Goal: Task Accomplishment & Management: Use online tool/utility

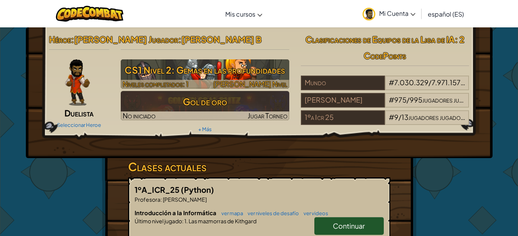
click at [160, 66] on font "CS1 Nivel 2: Gemas en las profundidades" at bounding box center [205, 70] width 160 height 12
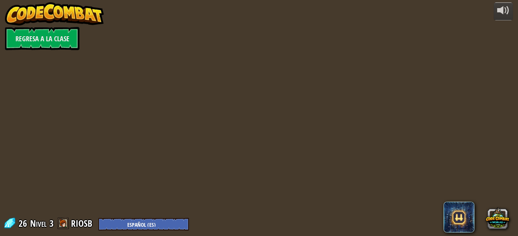
select select "es-ES"
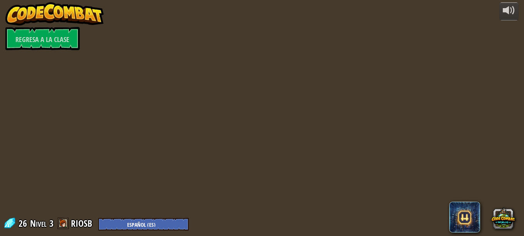
select select "es-ES"
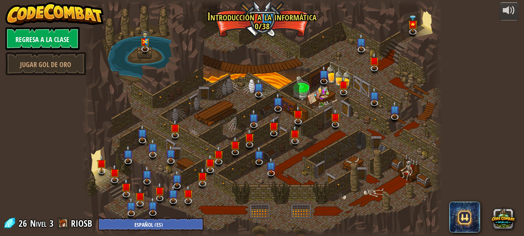
select select "es-ES"
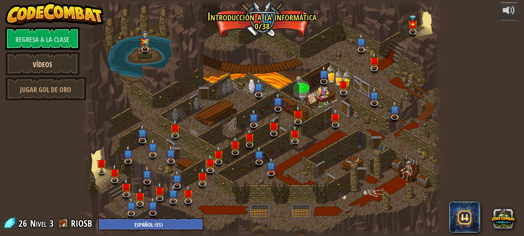
select select "es-ES"
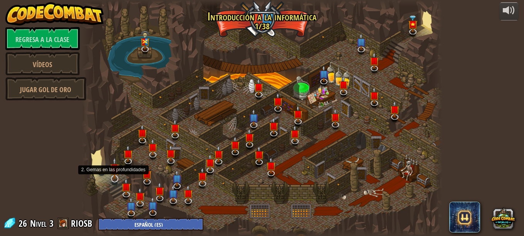
click at [116, 177] on img at bounding box center [115, 168] width 10 height 22
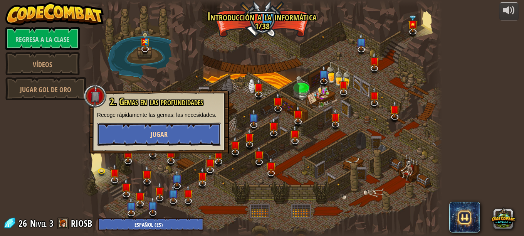
click at [133, 133] on button "Jugar" at bounding box center [159, 134] width 124 height 23
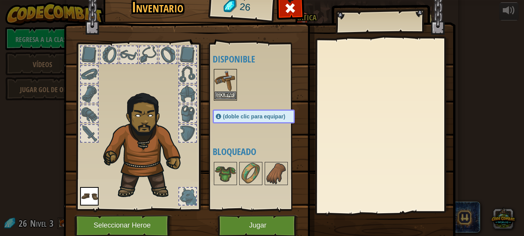
click at [226, 84] on img at bounding box center [226, 81] width 22 height 22
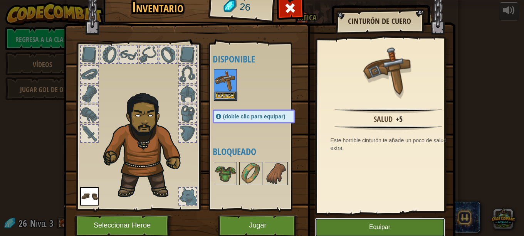
click at [390, 221] on button "Equipar" at bounding box center [380, 227] width 130 height 19
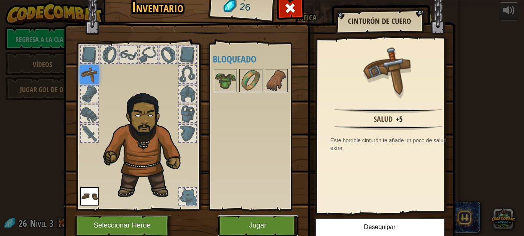
click at [228, 222] on button "Jugar" at bounding box center [258, 225] width 81 height 21
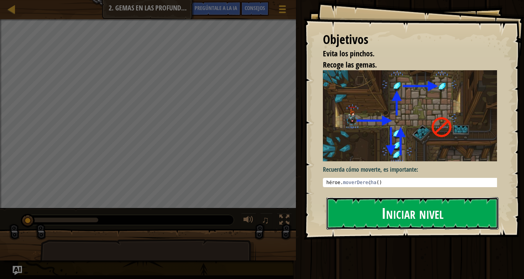
click at [374, 209] on button "Iniciar nivel" at bounding box center [412, 213] width 172 height 32
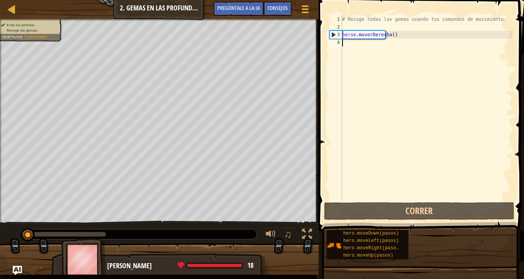
type textarea "M"
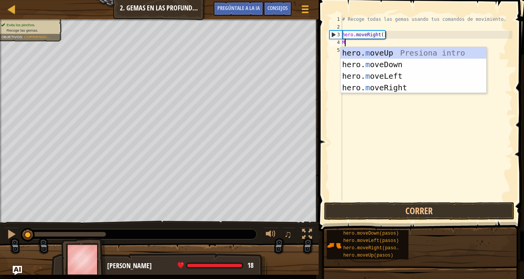
scroll to position [3, 0]
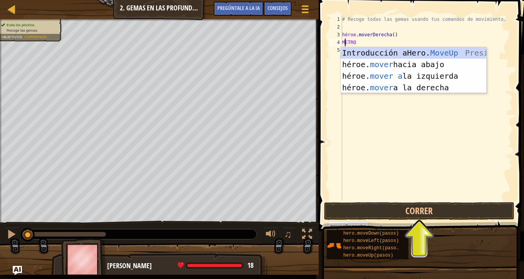
click at [415, 86] on div "Introducción a Hero. MoveUp Presiona héroe. mover hacia abajo Introducción a la…" at bounding box center [414, 81] width 146 height 69
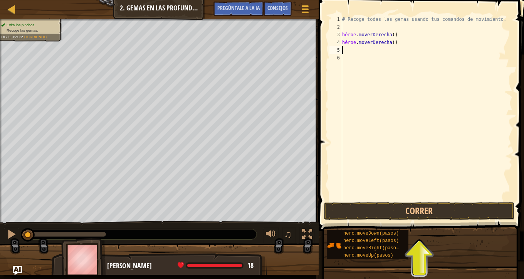
type textarea "H"
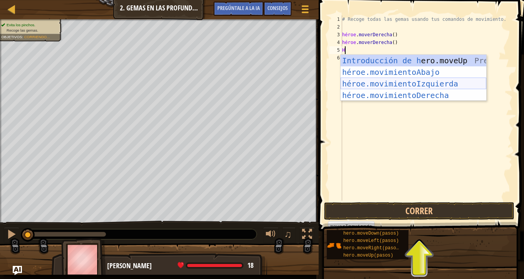
click at [427, 84] on div "Introducción de [PERSON_NAME].moveUp Presiona héroe.movimientoAbajo ​ Introducc…" at bounding box center [414, 89] width 146 height 69
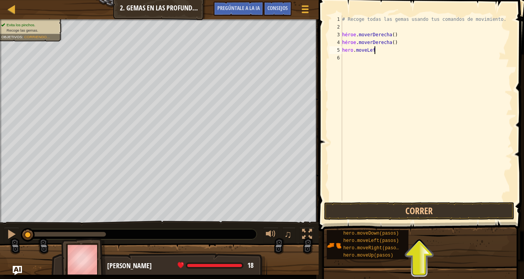
type textarea "h"
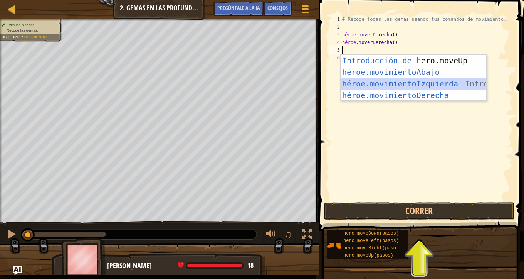
type textarea "H"
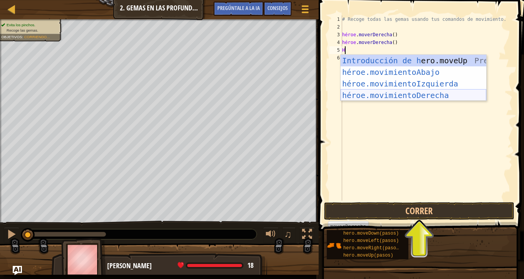
click at [380, 96] on div "Introducción de [PERSON_NAME].moveUp Presiona héroe.movimientoAbajo ​ Introducc…" at bounding box center [414, 89] width 146 height 69
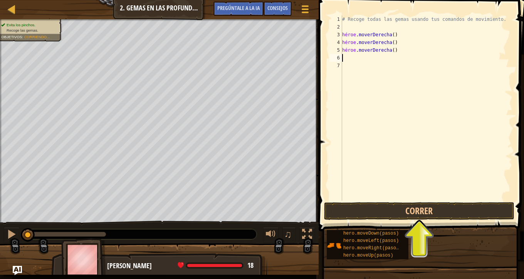
type textarea "H"
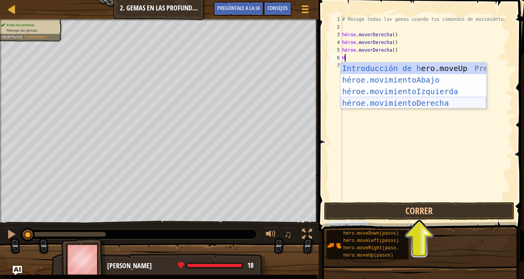
click at [390, 102] on div "Introducción de [PERSON_NAME].moveUp Presiona héroe.movimientoAbajo ​ Introducc…" at bounding box center [414, 96] width 146 height 69
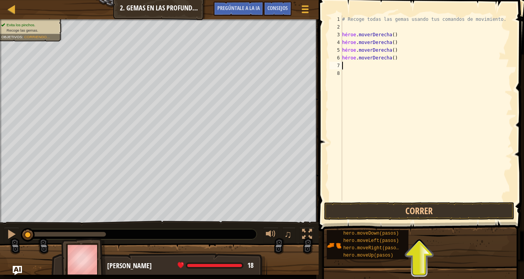
type textarea "H"
type textarea "A"
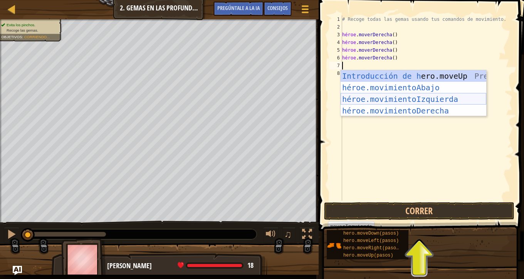
type textarea "M"
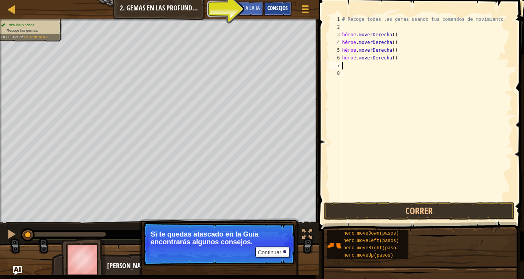
click at [278, 7] on font "Consejos" at bounding box center [278, 7] width 20 height 7
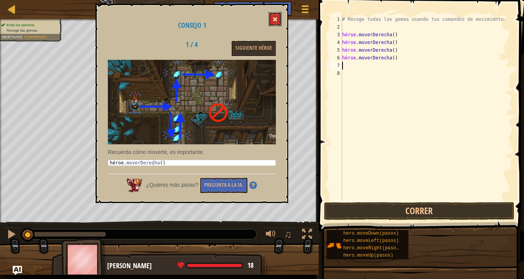
click at [273, 17] on button at bounding box center [275, 19] width 13 height 14
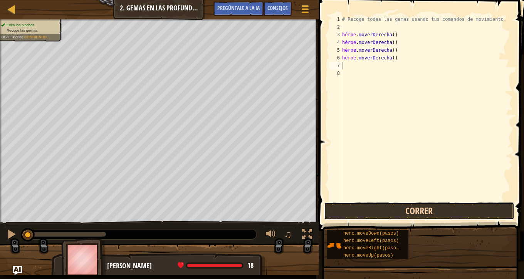
click at [437, 214] on button "Correr" at bounding box center [419, 211] width 190 height 18
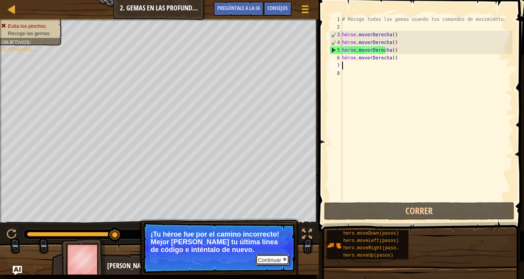
click at [276, 236] on font "Continuar" at bounding box center [270, 260] width 24 height 6
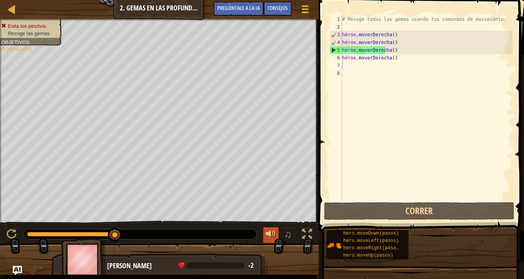
click at [269, 236] on div at bounding box center [271, 234] width 10 height 10
click at [276, 233] on div at bounding box center [271, 234] width 10 height 10
click at [291, 236] on font "♫" at bounding box center [288, 234] width 8 height 12
click at [412, 58] on div "# Recoge todas las gemas usando tus comandos de movimiento. héroe . moverDerech…" at bounding box center [427, 115] width 172 height 200
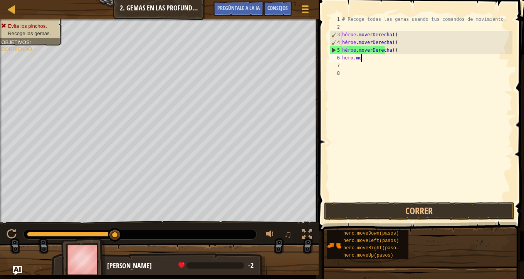
type textarea "h"
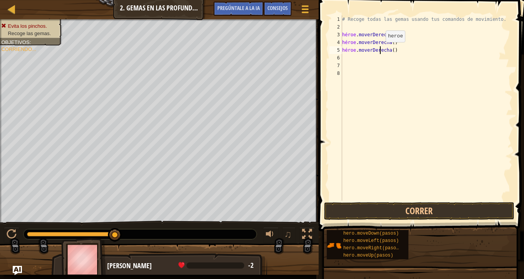
click at [379, 50] on div "# Recoge todas las gemas usando tus comandos de movimiento. héroe . moverDerech…" at bounding box center [427, 115] width 172 height 200
type textarea "hero.moveRight()"
click at [414, 62] on div "# Recoge todas las gemas usando tus comandos de movimiento. héroe . moverDerech…" at bounding box center [427, 115] width 172 height 200
click at [357, 56] on div "# Recoge todas las gemas usando tus comandos de movimiento. héroe . moverDerech…" at bounding box center [427, 115] width 172 height 200
click at [414, 207] on button "Correr" at bounding box center [419, 211] width 190 height 18
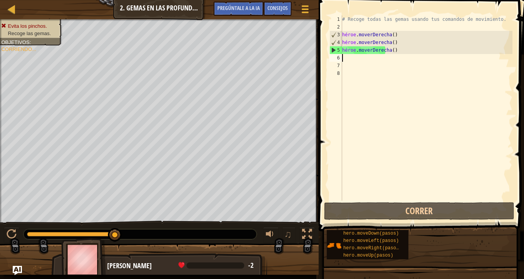
type textarea "H"
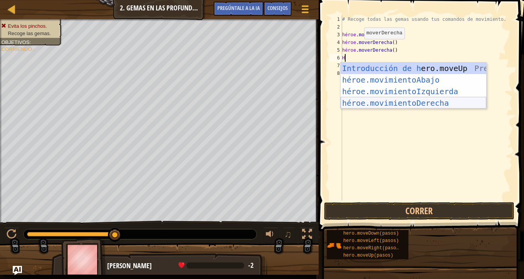
click at [456, 101] on div "Introducción de [PERSON_NAME].moveUp Presiona héroe.movimientoAbajo ​ Introducc…" at bounding box center [414, 96] width 146 height 69
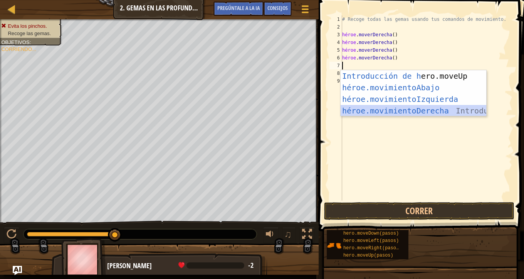
type textarea "H"
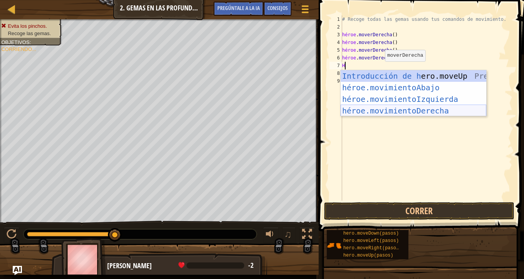
click at [420, 108] on div "Introducción de [PERSON_NAME].moveUp Presiona héroe.movimientoAbajo ​ Introducc…" at bounding box center [414, 104] width 146 height 69
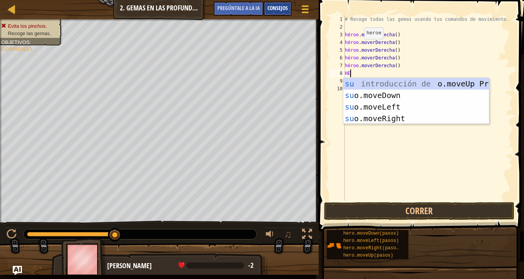
scroll to position [3, 0]
type textarea "H"
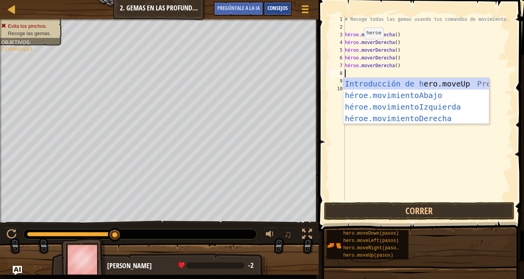
scroll to position [3, 0]
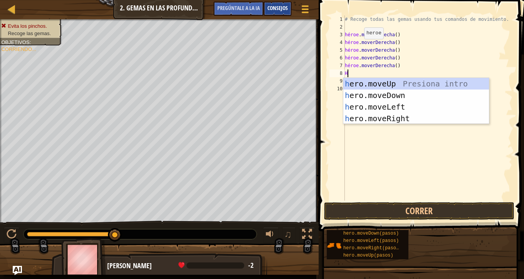
type textarea "H"
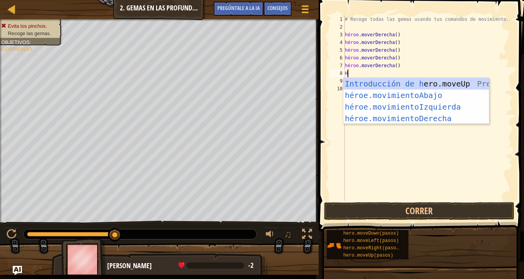
drag, startPoint x: 471, startPoint y: 81, endPoint x: 435, endPoint y: 174, distance: 99.7
click at [433, 0] on body "Mapa Introducción a la informática 2. Gemas en las profundidades Menú del [DEMO…" at bounding box center [262, 0] width 524 height 0
click at [443, 92] on div "Introducción de [PERSON_NAME].moveUp Presiona héroe.movimientoAbajo ​ Introducc…" at bounding box center [416, 112] width 146 height 69
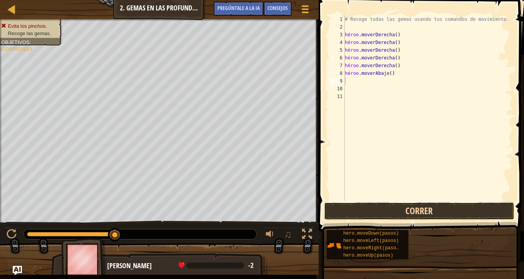
click at [444, 211] on button "Correr" at bounding box center [419, 211] width 190 height 18
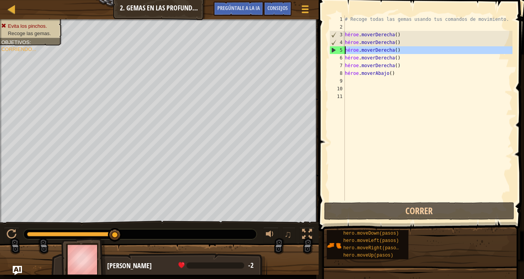
click at [334, 52] on div "5" at bounding box center [337, 50] width 15 height 8
click at [336, 49] on div "5" at bounding box center [337, 50] width 15 height 8
click at [412, 56] on div "# Recoge todas las gemas usando tus comandos de movimiento. héroe . moverDerech…" at bounding box center [427, 115] width 169 height 200
click at [398, 58] on div "# Recoge todas las gemas usando tus comandos de movimiento. héroe . moverDerech…" at bounding box center [427, 115] width 169 height 200
click at [400, 57] on div "# Recoge todas las gemas usando tus comandos de movimiento. héroe . moverDerech…" at bounding box center [427, 115] width 169 height 200
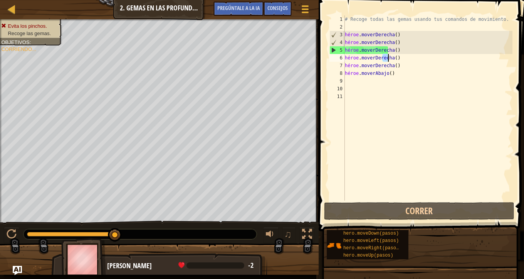
click at [400, 57] on div "# Recoge todas las gemas usando tus comandos de movimiento. héroe . moverDerech…" at bounding box center [427, 115] width 169 height 200
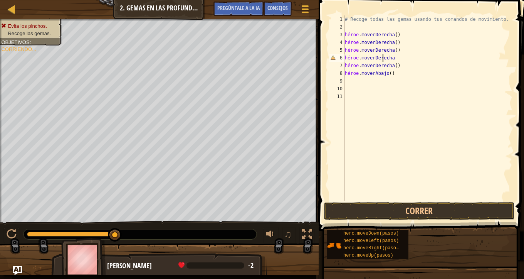
click at [402, 58] on div "# Recoge todas las gemas usando tus comandos de movimiento. héroe . moverDerech…" at bounding box center [427, 115] width 169 height 200
click at [400, 57] on div "# Recoge todas las gemas usando tus comandos de movimiento. héroe . moverDerech…" at bounding box center [427, 115] width 169 height 200
click at [399, 57] on div "# Recoge todas las gemas usando tus comandos de movimiento. héroe . moverDerech…" at bounding box center [427, 115] width 169 height 200
type textarea "h"
drag, startPoint x: 395, startPoint y: 64, endPoint x: 401, endPoint y: 65, distance: 6.2
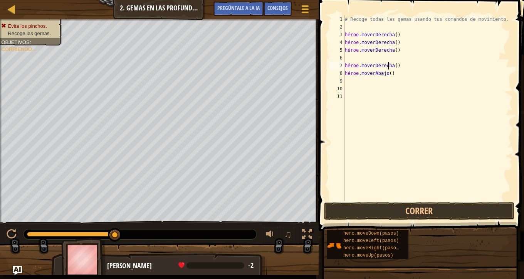
click at [399, 64] on div "# Recoge todas las gemas usando tus comandos de movimiento. héroe . moverDerech…" at bounding box center [427, 115] width 169 height 200
type textarea "h"
click at [394, 74] on div "# Recoge todas las gemas usando tus comandos de movimiento. héroe . moverDerech…" at bounding box center [427, 115] width 169 height 200
click at [394, 73] on div "# Recoge todas las gemas usando tus comandos de movimiento. héroe . moverDerech…" at bounding box center [427, 115] width 169 height 200
type textarea "h"
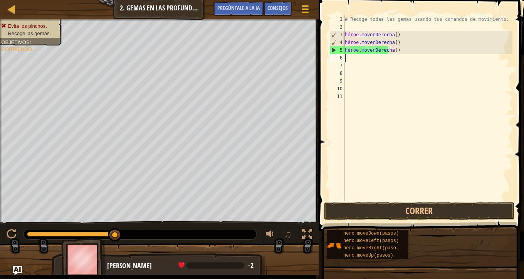
click at [355, 57] on div "# Recoge todas las gemas usando tus comandos de movimiento. héroe . moverDerech…" at bounding box center [427, 115] width 169 height 200
click at [390, 207] on button "Correr" at bounding box center [419, 211] width 190 height 18
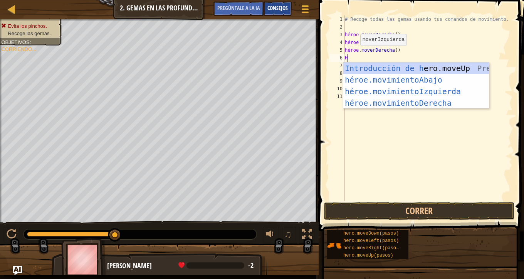
click at [279, 7] on font "Consejos" at bounding box center [278, 7] width 20 height 7
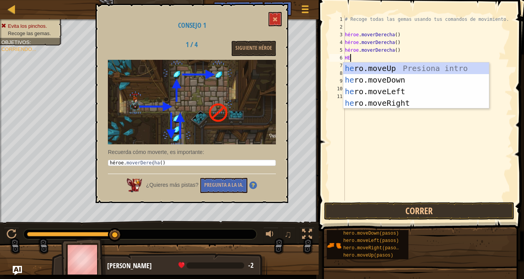
type textarea "HE"
click at [387, 102] on div "Introducción a la presión de [PERSON_NAME].moveUp él ro.moveDown Introducción a…" at bounding box center [416, 96] width 146 height 69
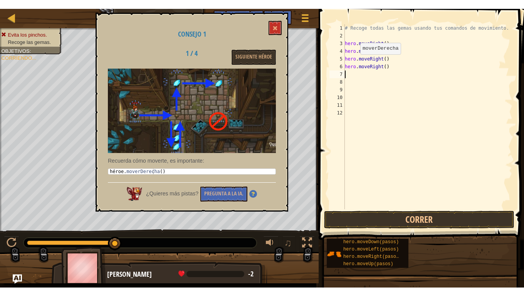
scroll to position [3, 0]
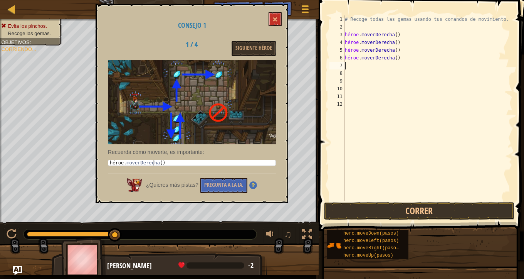
type textarea "H"
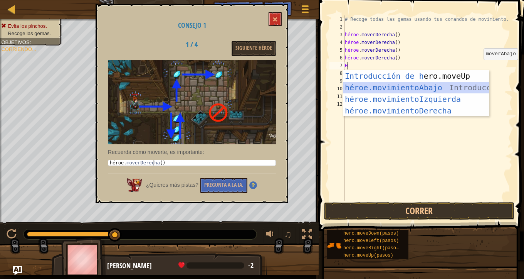
click at [462, 85] on div "Introducción de [PERSON_NAME].moveUp Presiona héroe.movimientoAbajo ​ Introducc…" at bounding box center [416, 104] width 146 height 69
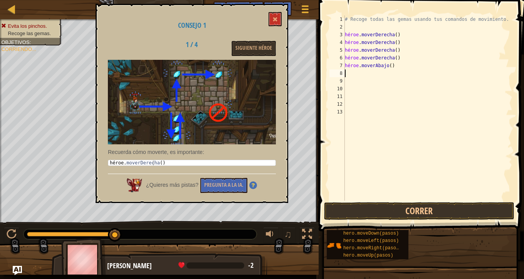
type textarea "H"
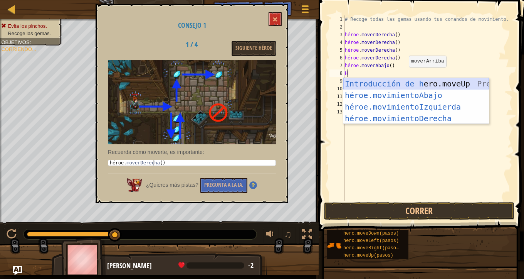
click at [400, 85] on div "Introducción de [PERSON_NAME].moveUp Presiona héroe.movimientoAbajo ​ Introducc…" at bounding box center [416, 112] width 146 height 69
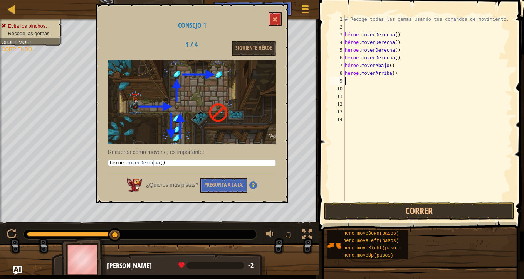
type textarea "H"
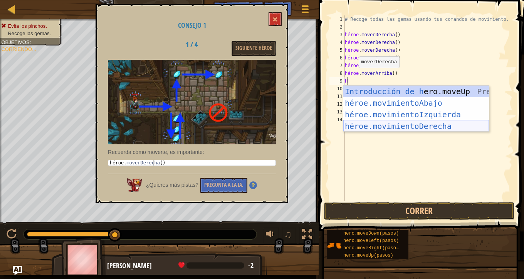
click at [444, 127] on div "Introducción de [PERSON_NAME].moveUp Presiona héroe.movimientoAbajo ​ Introducc…" at bounding box center [416, 120] width 146 height 69
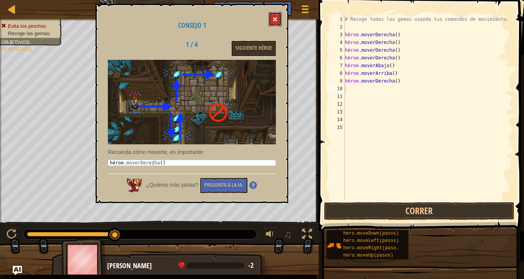
click at [279, 21] on button at bounding box center [275, 19] width 13 height 14
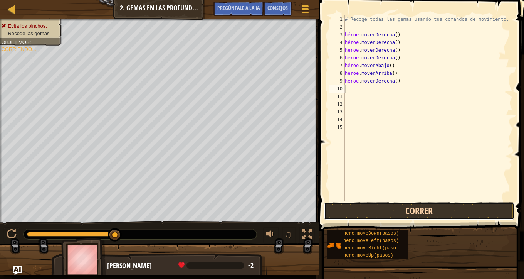
click at [389, 204] on button "Correr" at bounding box center [419, 211] width 190 height 18
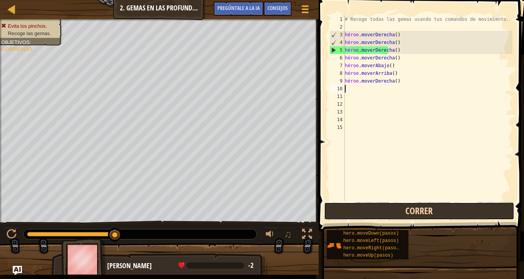
click at [391, 205] on button "Correr" at bounding box center [419, 211] width 190 height 18
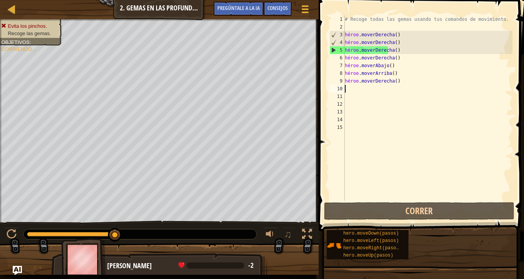
click at [404, 41] on div "# Recoge todas las gemas usando tus comandos de movimiento. héroe . moverDerech…" at bounding box center [427, 115] width 169 height 200
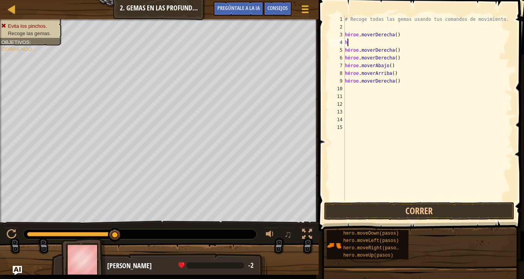
type textarea "h"
click at [401, 34] on div "# Recoge todas las gemas usando tus comandos de movimiento. héroe . moverDerech…" at bounding box center [427, 115] width 169 height 200
type textarea "h"
click at [458, 212] on button "Correr" at bounding box center [419, 211] width 190 height 18
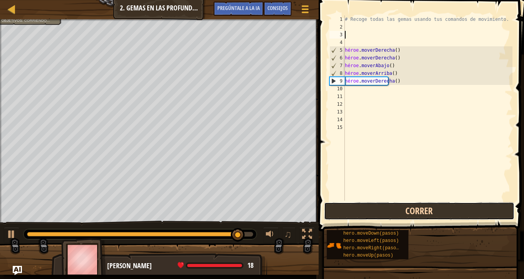
click at [443, 206] on button "Correr" at bounding box center [419, 211] width 190 height 18
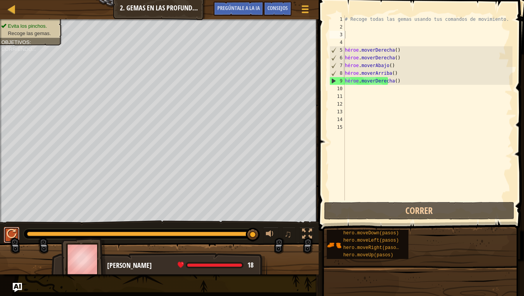
click at [5, 236] on button at bounding box center [11, 235] width 15 height 16
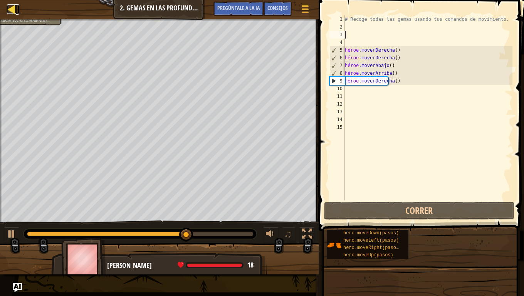
click at [13, 10] on div at bounding box center [12, 9] width 10 height 10
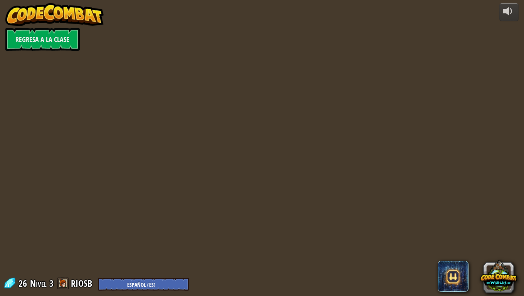
select select "es-ES"
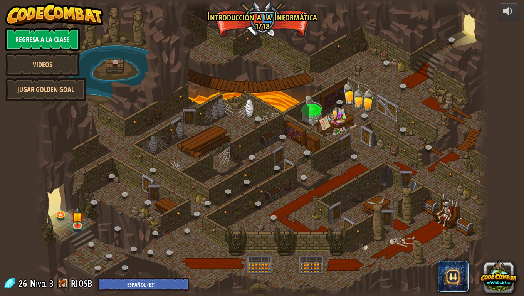
select select "es-ES"
click at [37, 89] on font "Jugar Gol de Oro" at bounding box center [45, 90] width 51 height 10
click at [40, 84] on link "Jugar Gol de Oro" at bounding box center [45, 89] width 81 height 23
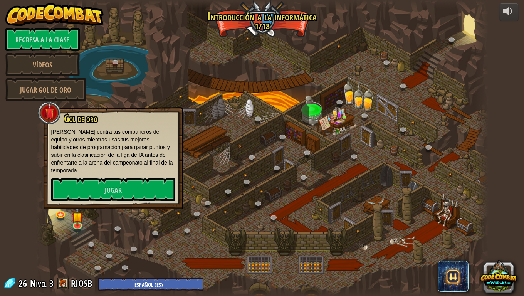
click at [260, 20] on div at bounding box center [262, 148] width 453 height 296
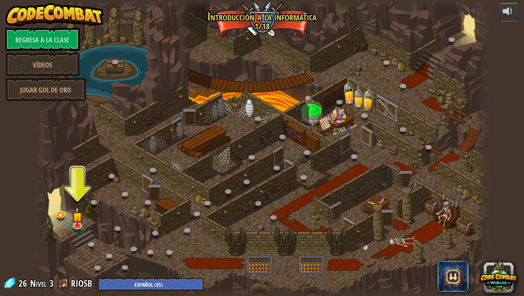
click at [67, 227] on div at bounding box center [262, 148] width 453 height 296
click at [75, 222] on img at bounding box center [78, 212] width 12 height 26
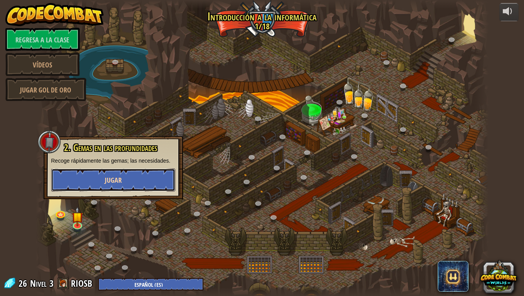
click at [140, 175] on button "Jugar" at bounding box center [113, 179] width 124 height 23
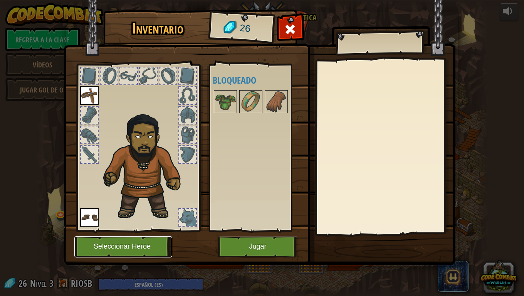
click at [114, 236] on font "Seleccionar Heroe" at bounding box center [122, 247] width 57 height 8
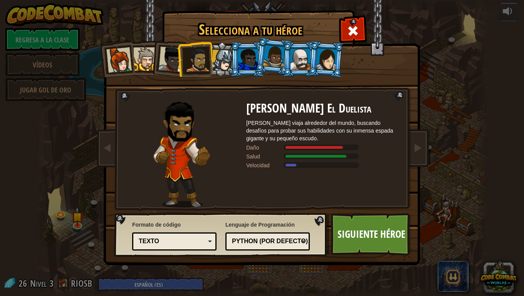
click at [246, 61] on div at bounding box center [248, 59] width 20 height 21
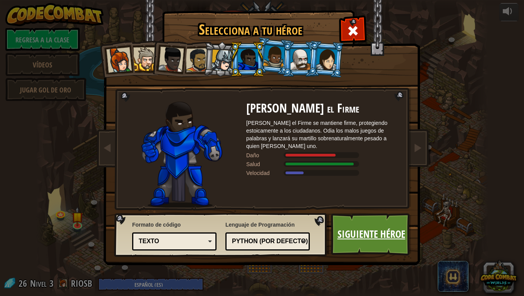
click at [410, 236] on link "Siguiente héroe" at bounding box center [371, 234] width 81 height 42
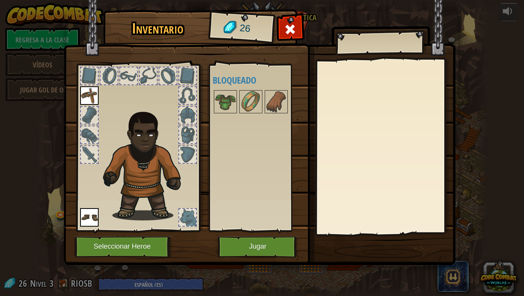
drag, startPoint x: 410, startPoint y: 237, endPoint x: 373, endPoint y: 227, distance: 38.1
click at [380, 235] on img at bounding box center [260, 125] width 392 height 280
click at [274, 236] on button "Jugar" at bounding box center [258, 246] width 81 height 21
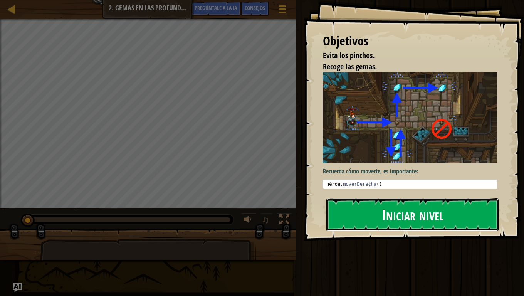
click at [377, 215] on button "Iniciar nivel" at bounding box center [412, 215] width 172 height 32
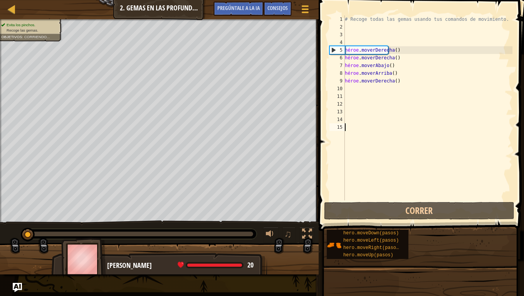
click at [367, 90] on div "# Recoge todas las gemas usando tus comandos de movimiento. héroe . moverDerech…" at bounding box center [427, 115] width 169 height 200
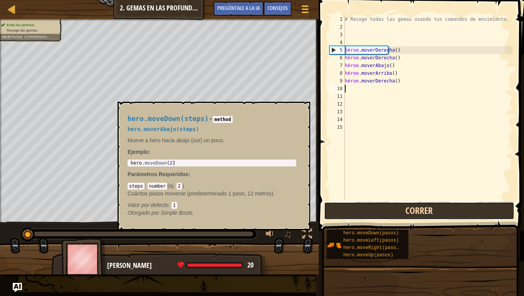
click at [418, 209] on button "Correr" at bounding box center [419, 211] width 190 height 18
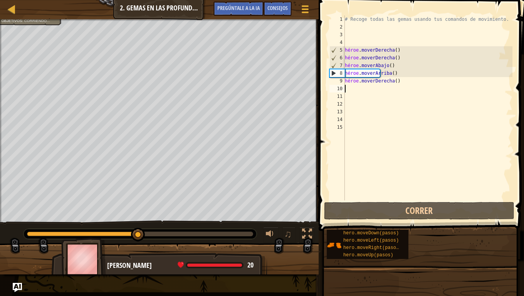
type textarea "H"
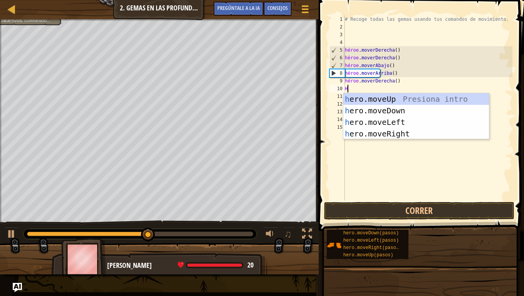
scroll to position [3, 0]
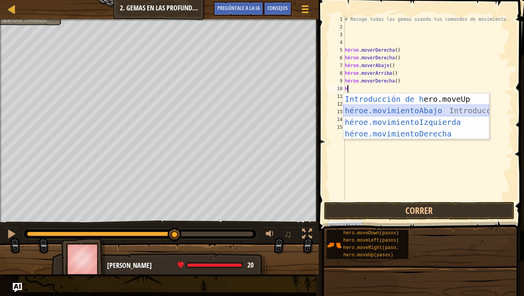
drag, startPoint x: 409, startPoint y: 113, endPoint x: 427, endPoint y: 108, distance: 18.3
click at [427, 108] on div "Introducción de [PERSON_NAME].moveUp Presiona héroe.movimientoAbajo ​ Introducc…" at bounding box center [416, 127] width 146 height 69
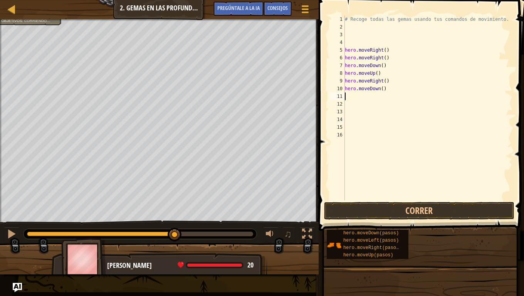
click at [427, 108] on div "# Recoge todas las gemas usando tus comandos de movimiento. hero . moveRight ( …" at bounding box center [427, 115] width 169 height 200
click at [379, 211] on button "Correr" at bounding box center [419, 211] width 190 height 18
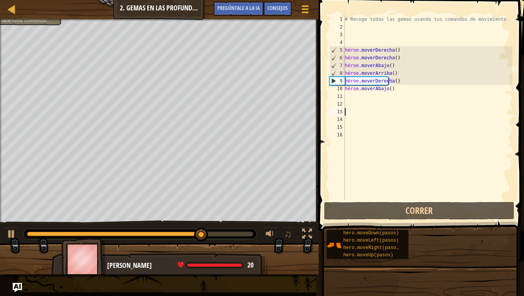
click at [380, 94] on div "# Recoge todas las gemas usando tus comandos de movimiento. héroe . moverDerech…" at bounding box center [427, 115] width 169 height 200
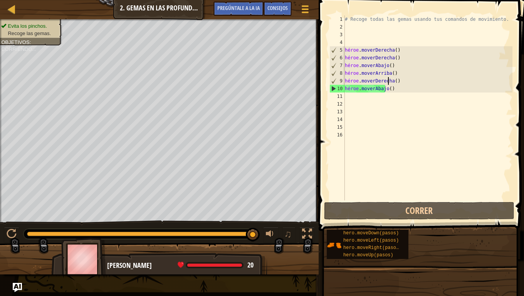
click at [403, 84] on div "# Recoge todas las gemas usando tus comandos de movimiento. héroe . moverDerech…" at bounding box center [427, 115] width 169 height 200
click at [397, 89] on div "# Recoge todas las gemas usando tus comandos de movimiento. héroe . moverDerech…" at bounding box center [427, 115] width 169 height 200
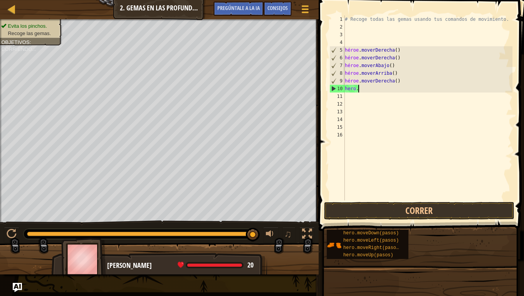
type textarea "h"
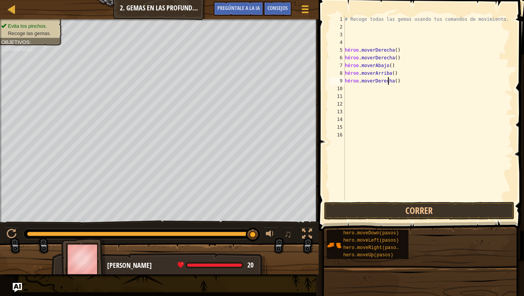
click at [406, 80] on div "# Recoge todas las gemas usando tus comandos de movimiento. héroe . moverDerech…" at bounding box center [427, 115] width 169 height 200
type textarea "h"
click at [419, 208] on button "Correr" at bounding box center [419, 211] width 190 height 18
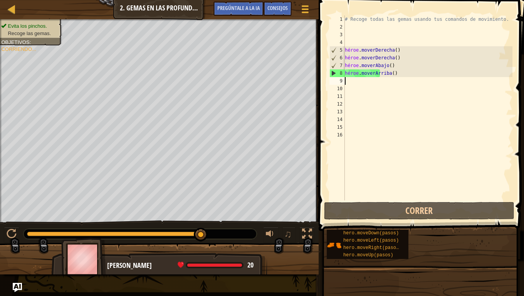
type textarea "H"
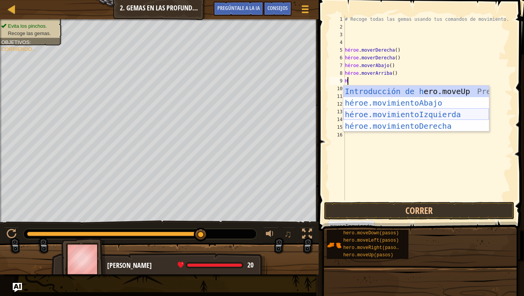
click at [422, 114] on div "Introducción de [PERSON_NAME].moveUp Presiona héroe.movimientoAbajo ​ Introducc…" at bounding box center [416, 120] width 146 height 69
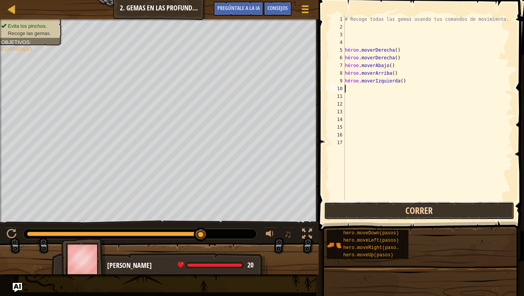
click at [365, 210] on button "Correr" at bounding box center [419, 211] width 190 height 18
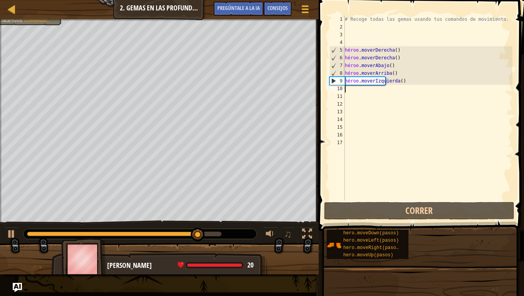
type textarea "H"
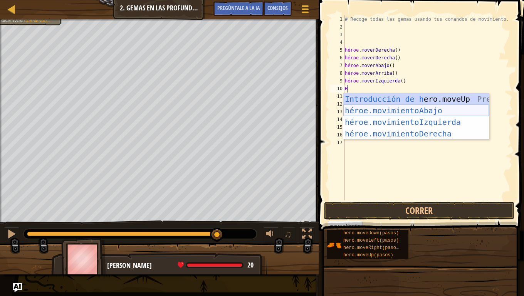
click at [428, 108] on div "Introducción de [PERSON_NAME].moveUp Presiona héroe.movimientoAbajo ​ Introducc…" at bounding box center [416, 127] width 146 height 69
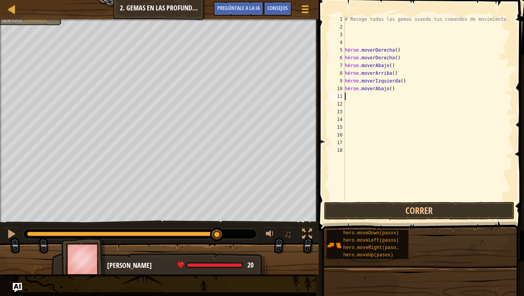
type textarea "H"
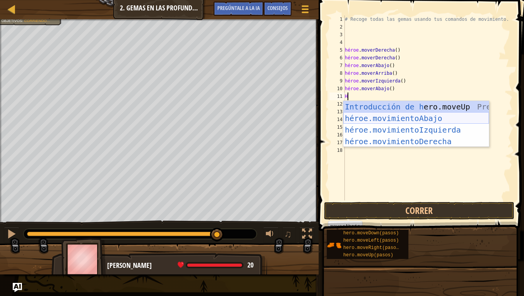
click at [429, 115] on div "Introducción de [PERSON_NAME].moveUp Presiona héroe.movimientoAbajo ​ Introducc…" at bounding box center [416, 135] width 146 height 69
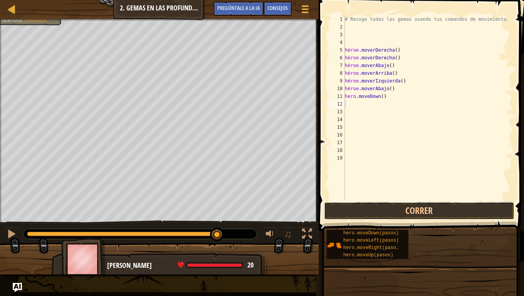
drag, startPoint x: 384, startPoint y: 210, endPoint x: 408, endPoint y: 224, distance: 27.6
click at [384, 209] on button "Correr" at bounding box center [419, 211] width 190 height 18
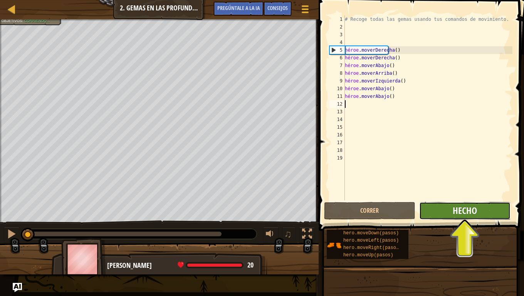
click at [473, 212] on font "Hecho" at bounding box center [465, 210] width 24 height 12
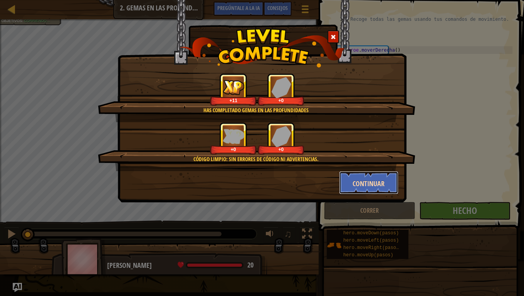
click at [352, 179] on button "Continuar" at bounding box center [369, 182] width 60 height 23
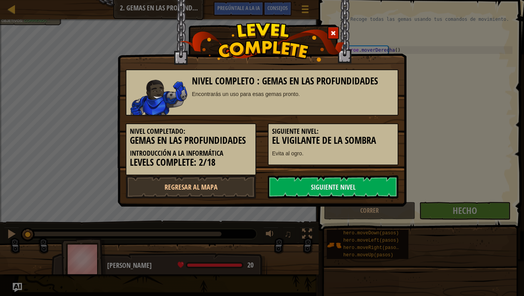
click at [350, 178] on link "Siguiente nivel" at bounding box center [333, 186] width 131 height 23
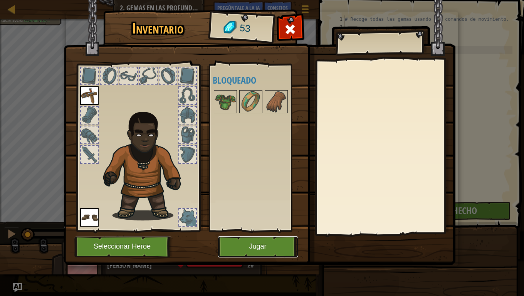
click at [230, 236] on button "Jugar" at bounding box center [258, 246] width 81 height 21
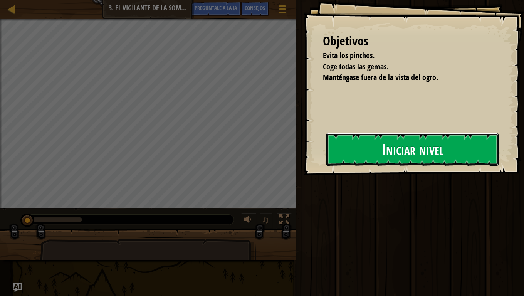
click at [357, 145] on button "Iniciar nivel" at bounding box center [412, 149] width 172 height 32
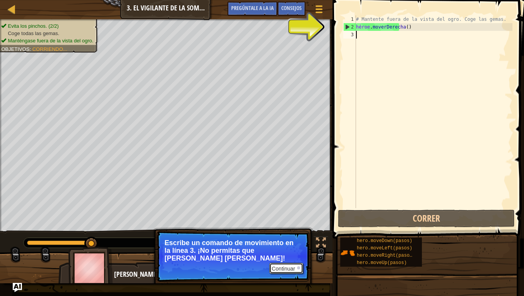
click at [286, 236] on font "Continuar" at bounding box center [284, 269] width 24 height 6
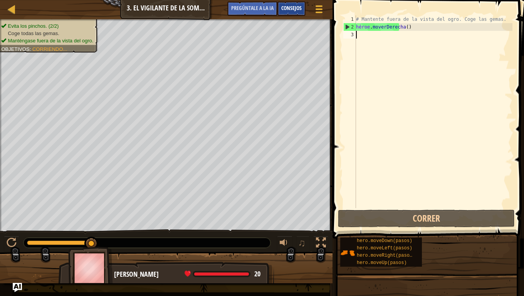
click at [294, 3] on div "Consejos" at bounding box center [292, 9] width 28 height 14
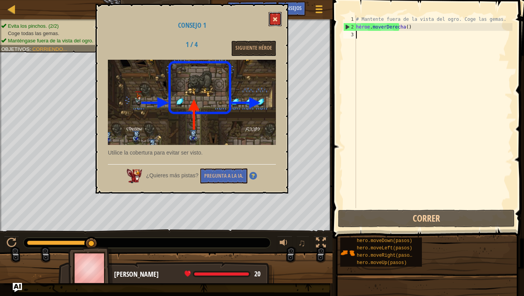
click at [273, 16] on button at bounding box center [275, 19] width 13 height 14
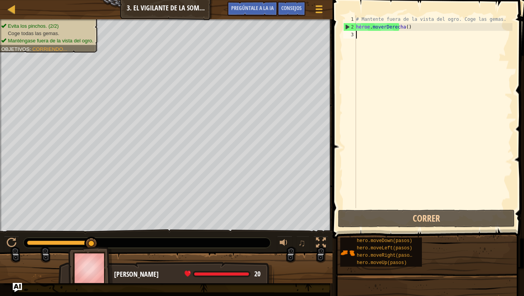
click at [357, 32] on div "# Mantente fuera de la vista del ogro. Coge las gemas. héroe . moverDerecha ( )" at bounding box center [434, 119] width 158 height 208
type textarea "H"
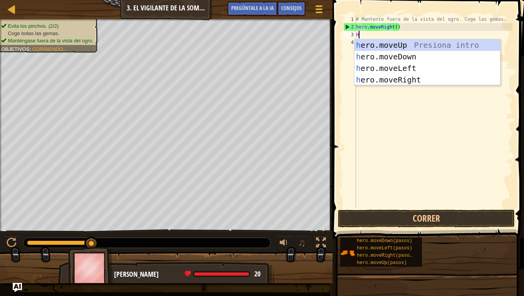
scroll to position [3, 0]
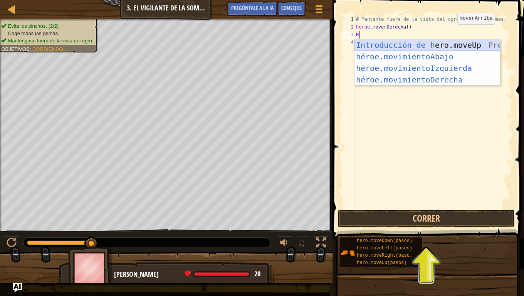
click at [449, 45] on div "Introducción de [PERSON_NAME].moveUp Presiona héroe.movimientoAbajo ​ Introducc…" at bounding box center [428, 73] width 146 height 69
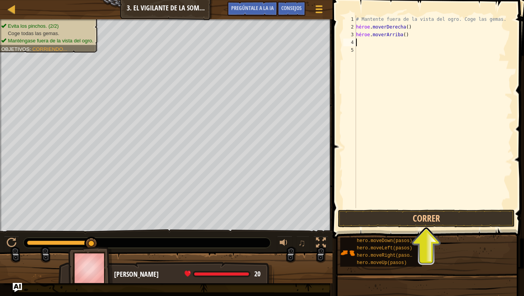
type textarea "H"
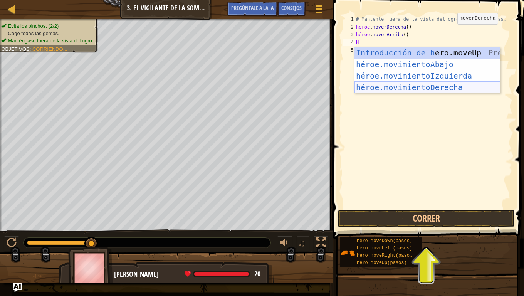
click at [397, 87] on div "Introducción de [PERSON_NAME].moveUp Presiona héroe.movimientoAbajo ​ Introducc…" at bounding box center [428, 81] width 146 height 69
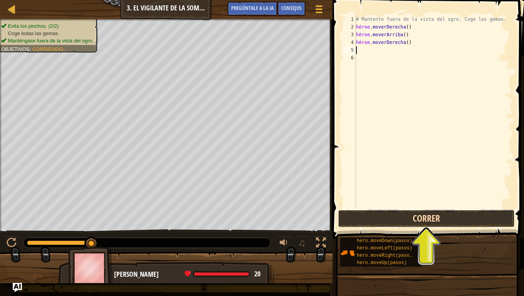
click at [403, 219] on button "Correr" at bounding box center [426, 219] width 177 height 18
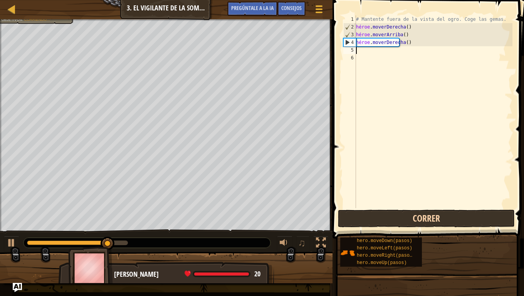
type textarea "H"
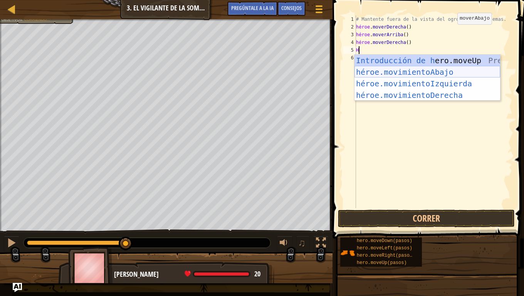
click at [406, 69] on div "Introducción de [PERSON_NAME].moveUp Presiona héroe.movimientoAbajo ​ Introducc…" at bounding box center [428, 89] width 146 height 69
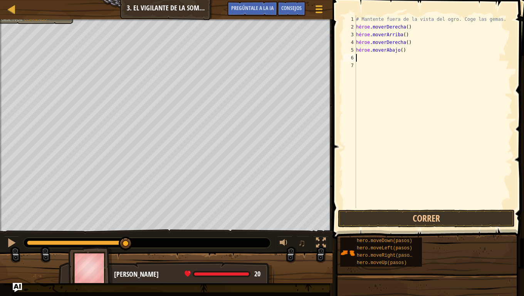
type textarea "H"
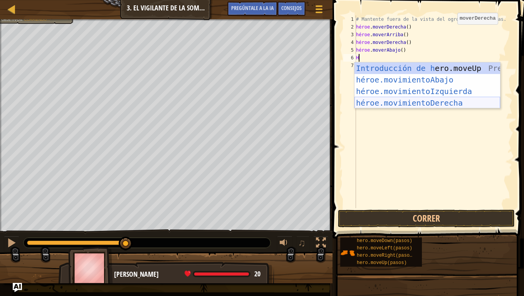
click at [432, 102] on div "Introducción de [PERSON_NAME].moveUp Presiona héroe.movimientoAbajo ​ Introducc…" at bounding box center [428, 96] width 146 height 69
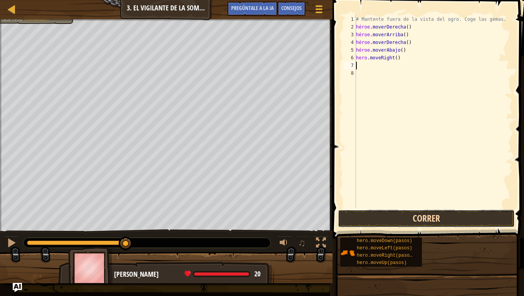
click at [425, 222] on button "Correr" at bounding box center [426, 219] width 177 height 18
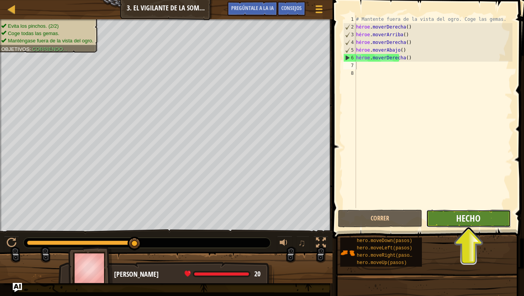
click at [463, 215] on font "Hecho" at bounding box center [468, 218] width 24 height 12
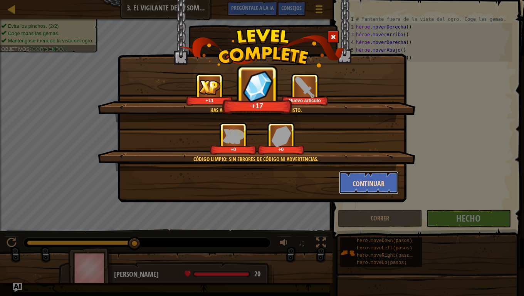
click at [379, 177] on button "Continuar" at bounding box center [369, 182] width 60 height 23
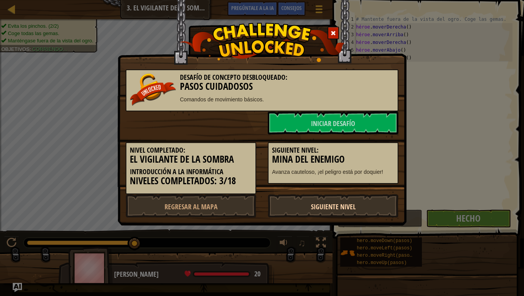
click at [354, 205] on font "Siguiente nivel" at bounding box center [333, 207] width 45 height 10
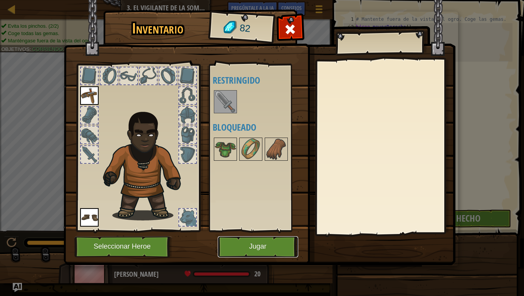
click at [248, 236] on button "Jugar" at bounding box center [258, 246] width 81 height 21
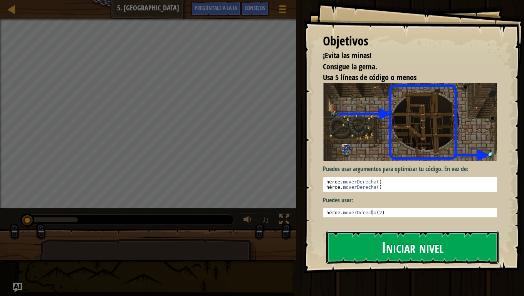
click at [430, 236] on font "Iniciar nivel" at bounding box center [413, 247] width 62 height 21
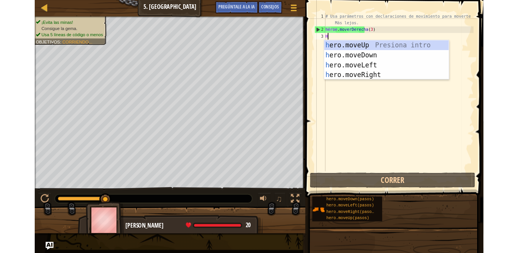
scroll to position [3, 0]
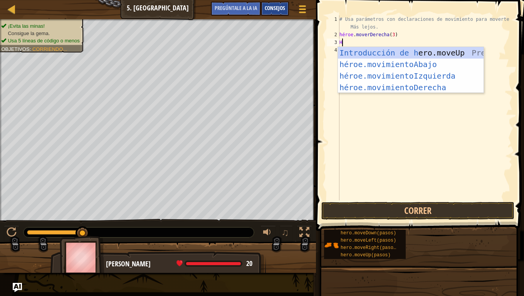
type textarea "H"
click at [282, 8] on font "Consejos" at bounding box center [275, 7] width 20 height 7
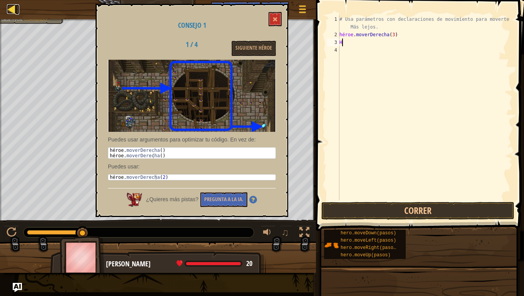
click at [13, 8] on div at bounding box center [12, 9] width 10 height 10
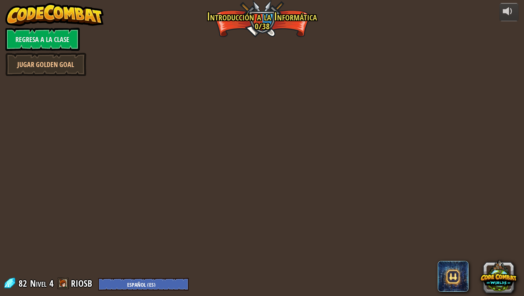
select select "es-ES"
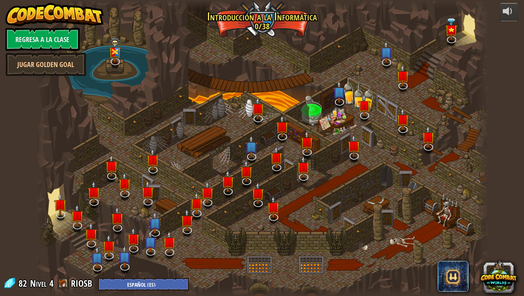
select select "es-ES"
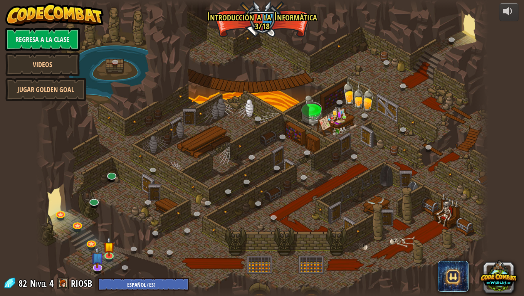
select select "es-ES"
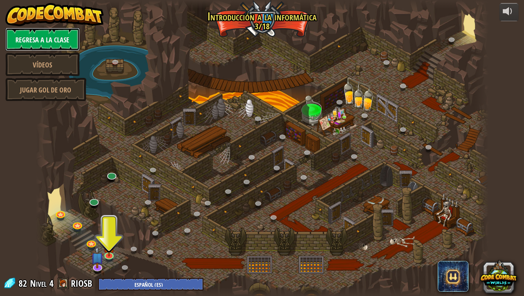
click at [54, 42] on font "Regresa a la clase" at bounding box center [42, 40] width 54 height 10
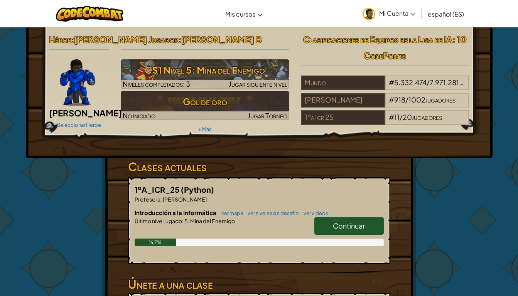
click at [448, 14] on font "español (ES)" at bounding box center [445, 14] width 36 height 8
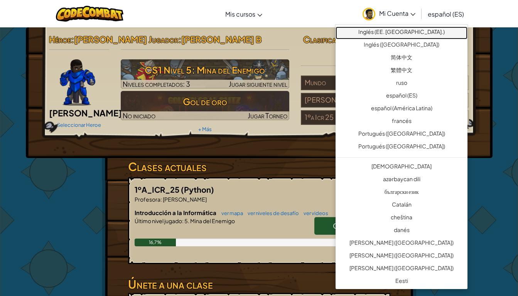
click at [428, 32] on font "Inglés (EE. [GEOGRAPHIC_DATA].)" at bounding box center [401, 31] width 86 height 7
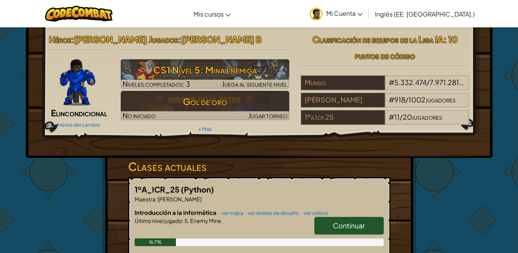
click at [317, 57] on h2 "Clasificación de equipos de la Liga IA : 10 puntos de código" at bounding box center [385, 47] width 168 height 32
click at [355, 11] on font "Mi Cuenta" at bounding box center [340, 13] width 29 height 8
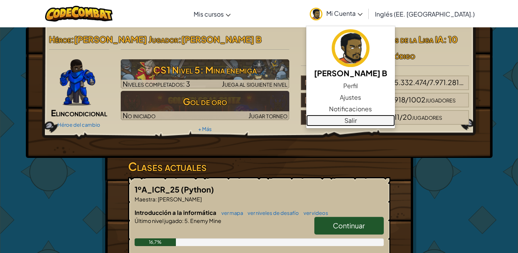
click at [357, 122] on font "Salir" at bounding box center [350, 120] width 12 height 8
